Goal: Task Accomplishment & Management: Use online tool/utility

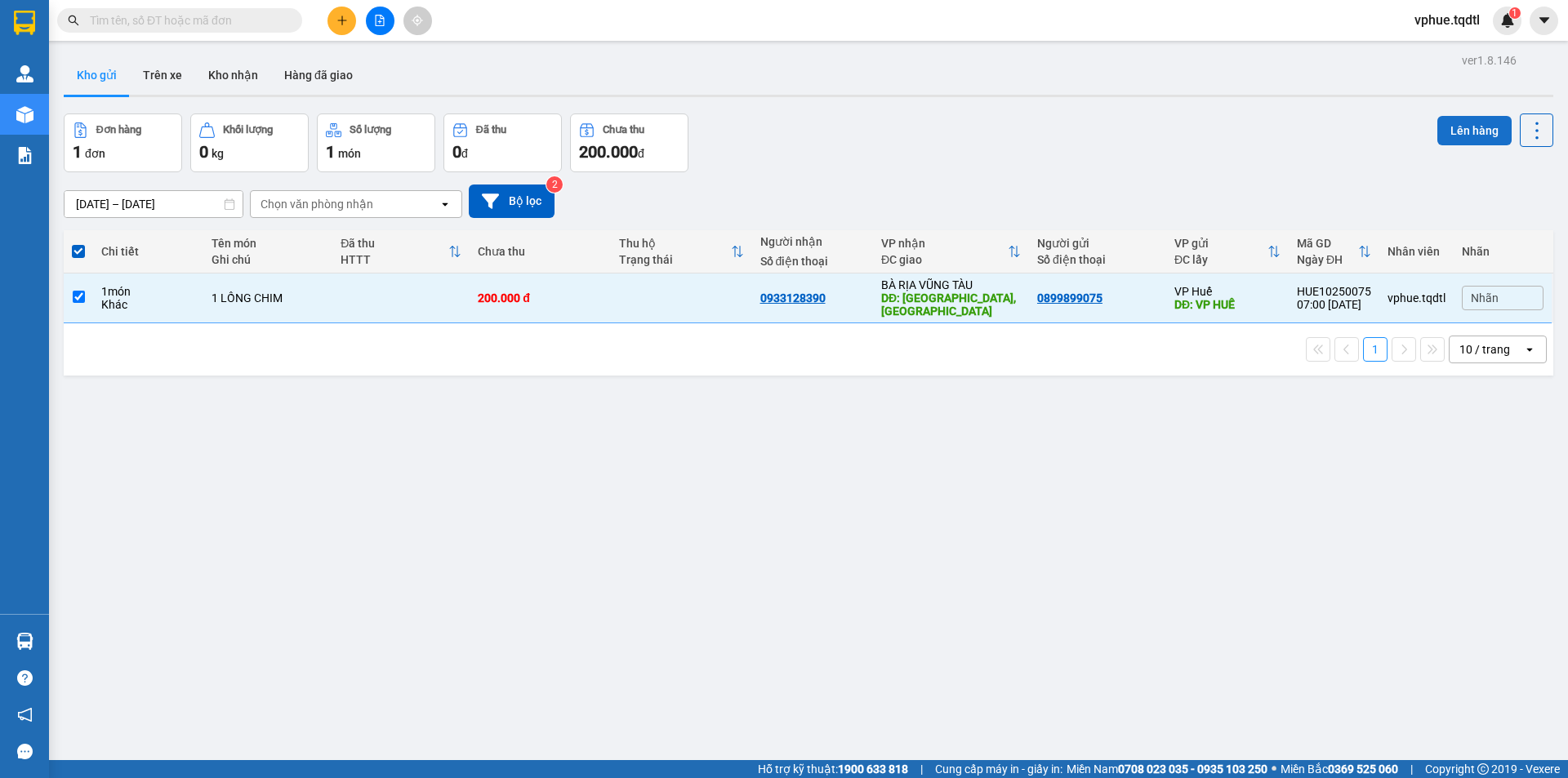
click at [1445, 131] on button "Lên hàng" at bounding box center [1474, 130] width 74 height 30
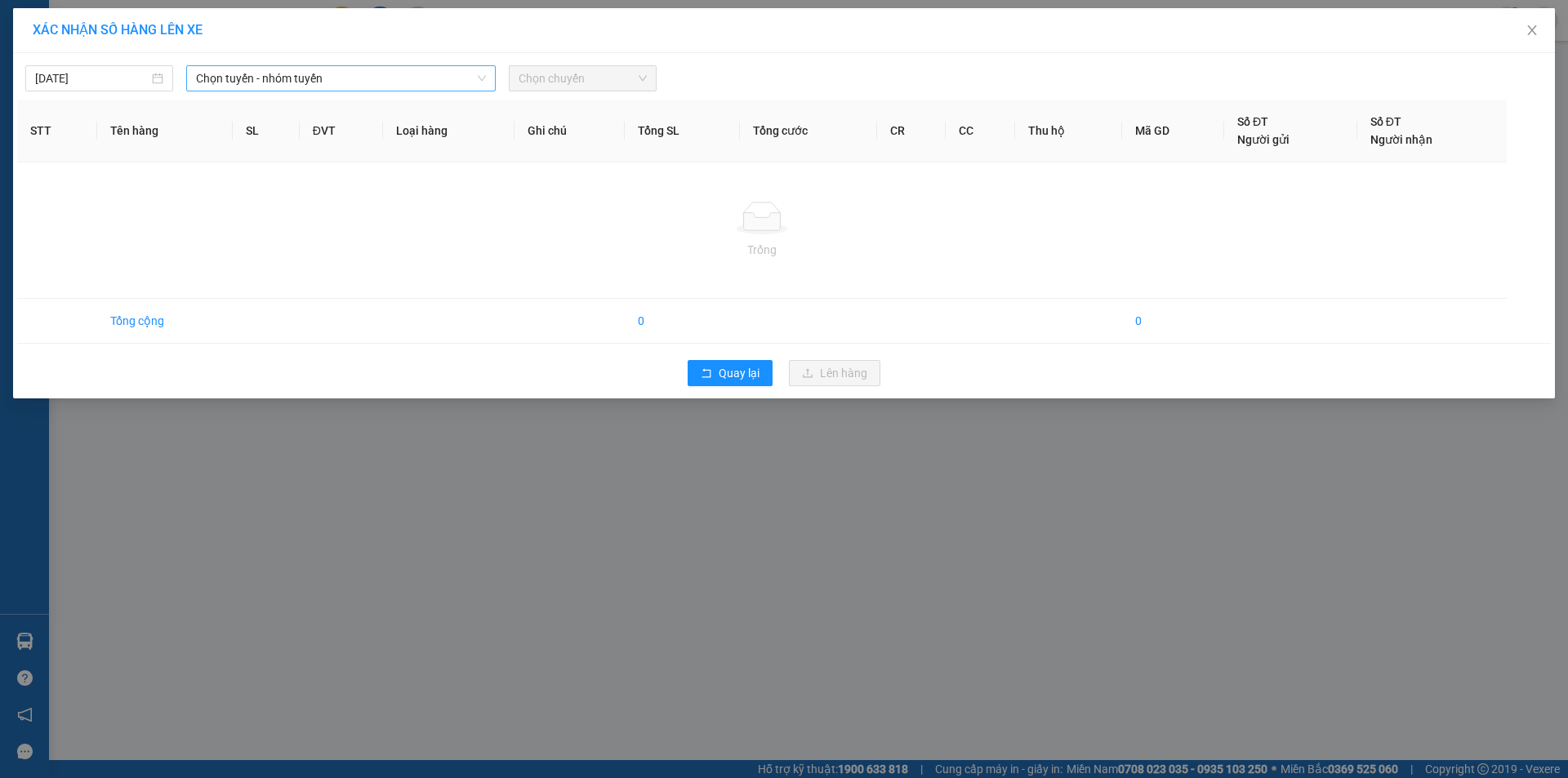
click at [390, 75] on span "Chọn tuyến - nhóm tuyến" at bounding box center [340, 78] width 290 height 24
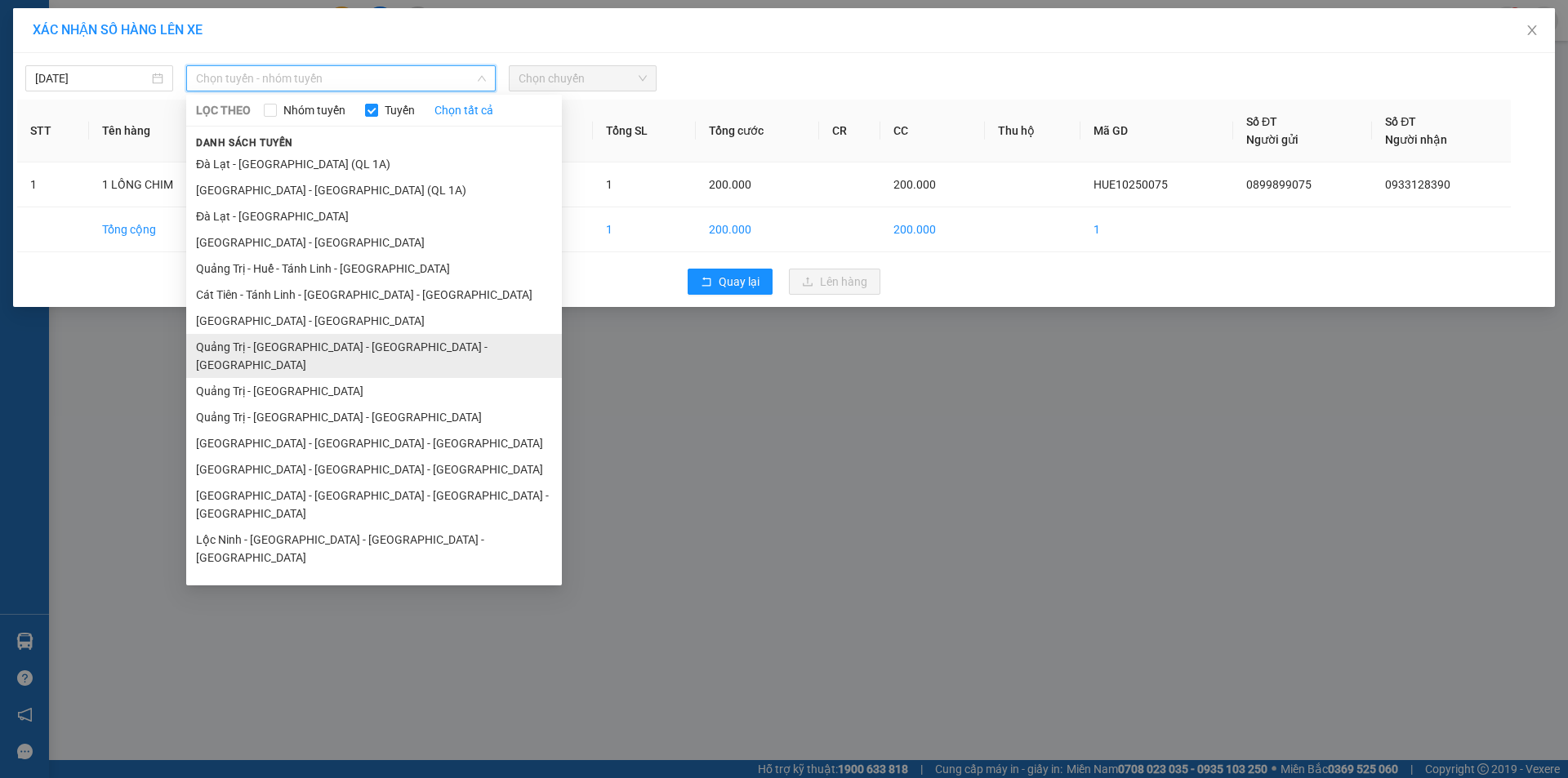
click at [374, 346] on li "Quảng Trị - [GEOGRAPHIC_DATA] - [GEOGRAPHIC_DATA] - [GEOGRAPHIC_DATA]" at bounding box center [374, 356] width 376 height 44
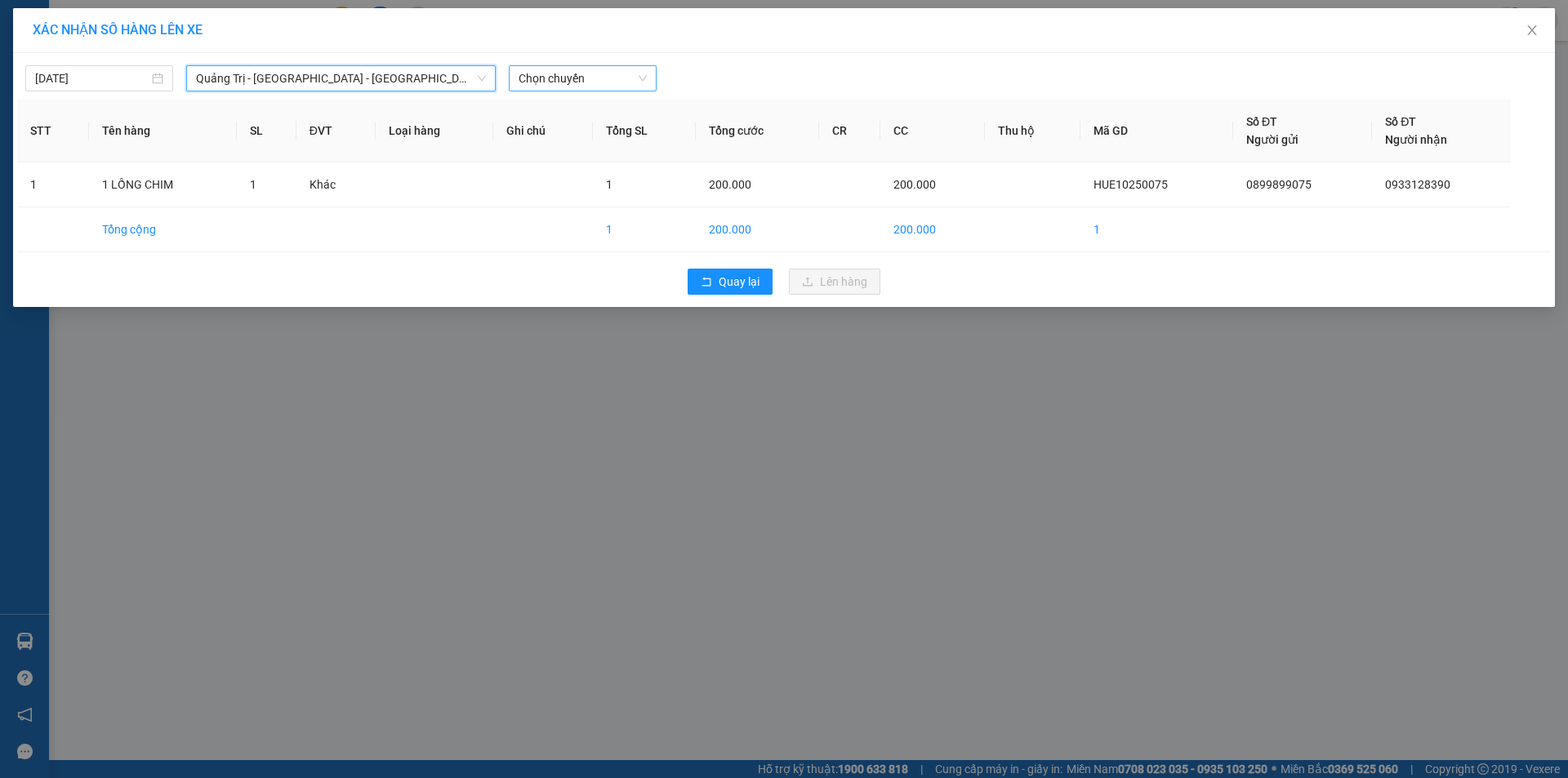
click at [602, 76] on span "Chọn chuyến" at bounding box center [582, 78] width 128 height 24
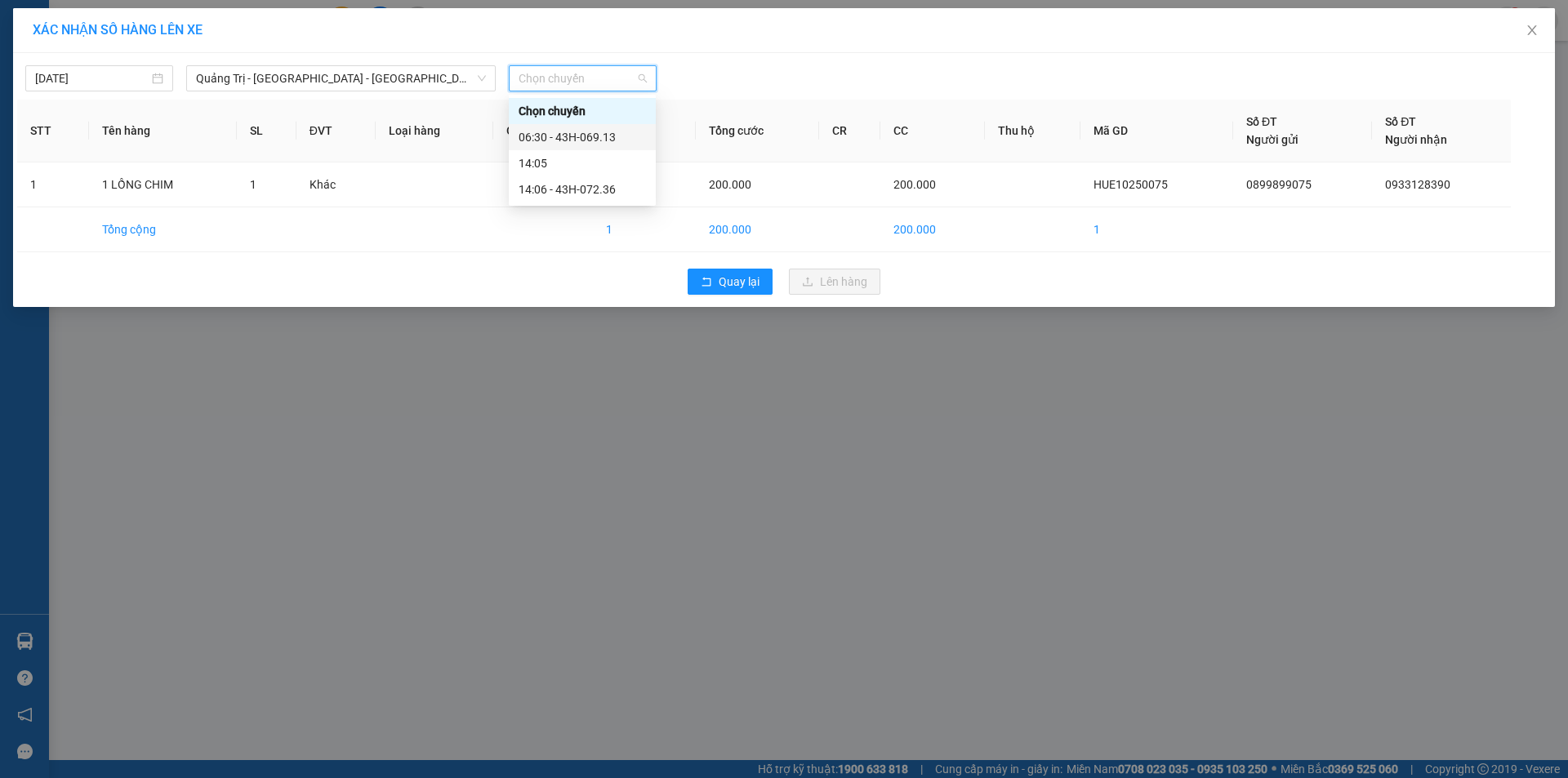
click at [584, 133] on div "06:30 - 43H-069.13" at bounding box center [582, 137] width 127 height 18
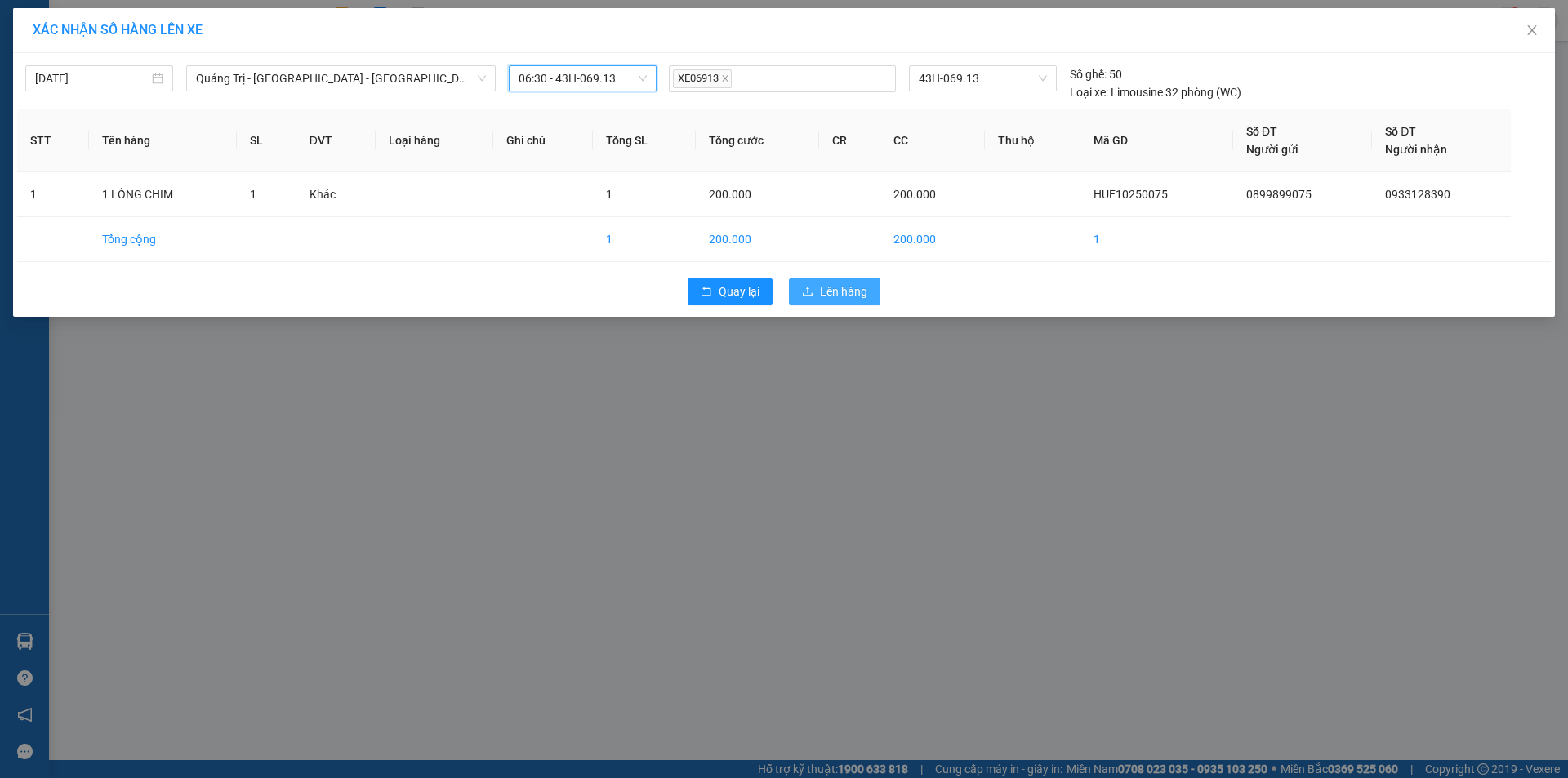
click at [838, 293] on span "Lên hàng" at bounding box center [843, 291] width 47 height 18
